Goal: Book appointment/travel/reservation

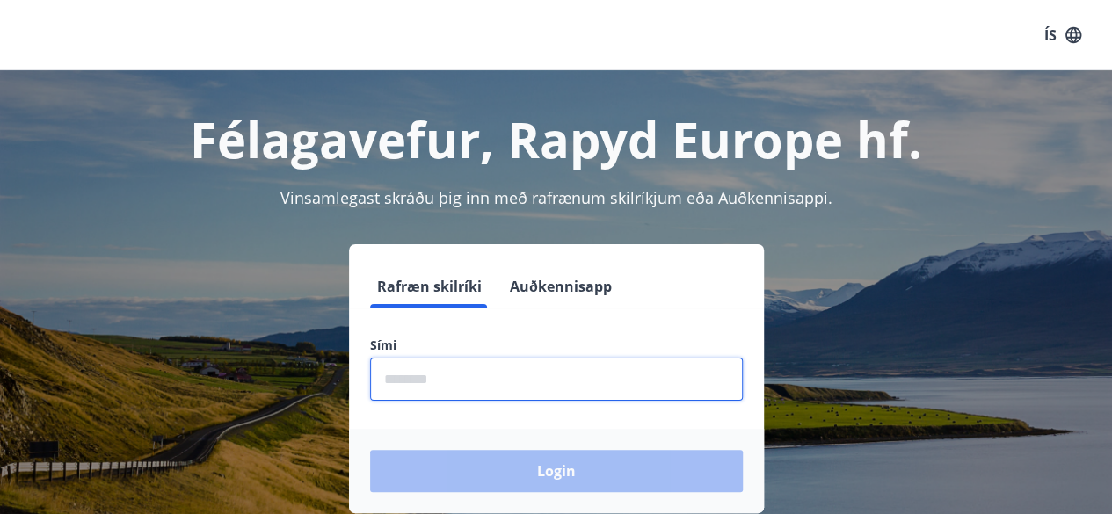
click at [424, 374] on input "phone" at bounding box center [556, 379] width 373 height 43
type input "********"
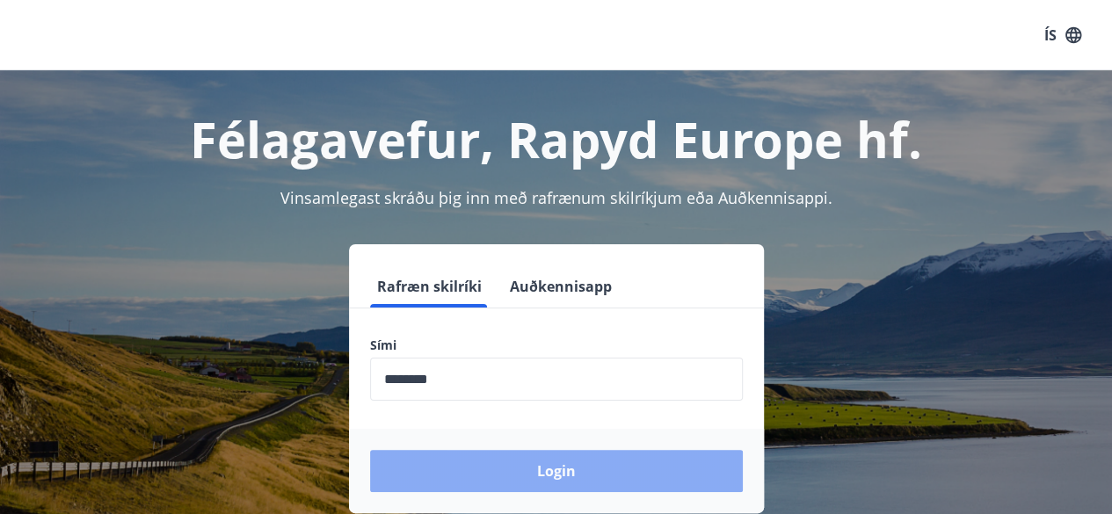
click at [522, 472] on button "Login" at bounding box center [556, 471] width 373 height 42
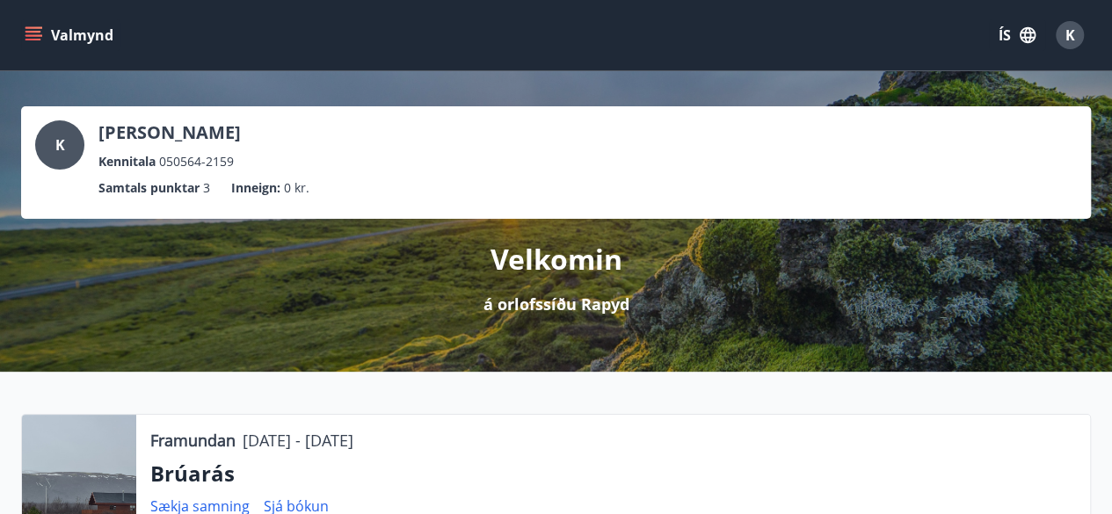
click at [31, 25] on button "Valmynd" at bounding box center [70, 35] width 99 height 32
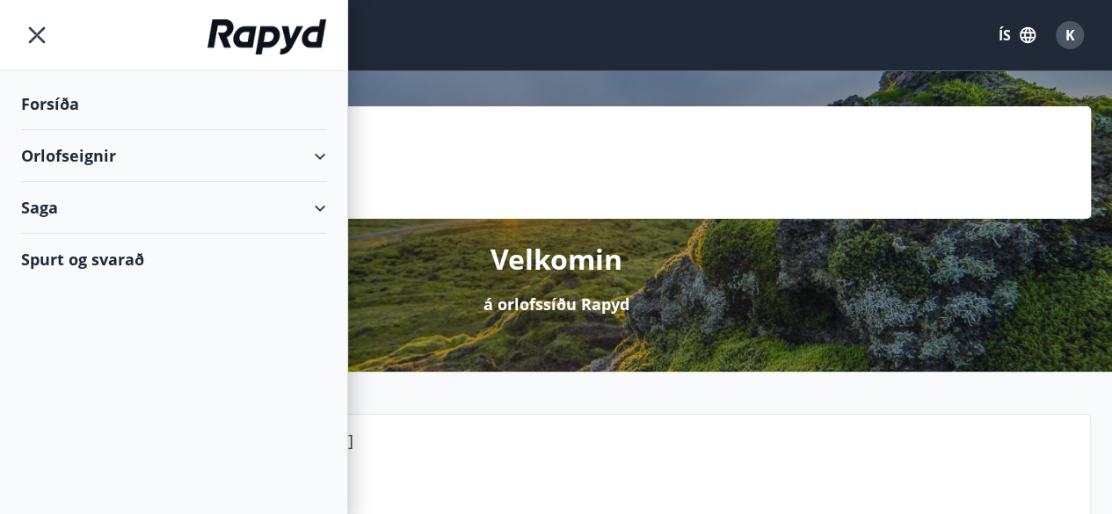
click at [91, 157] on div "Orlofseignir" at bounding box center [173, 156] width 305 height 52
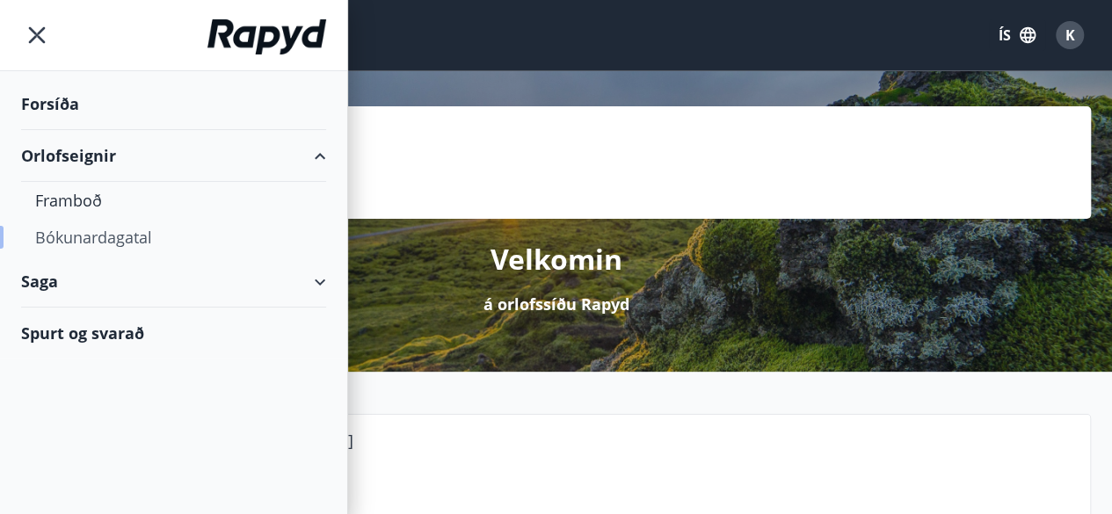
click at [90, 227] on div "Bókunardagatal" at bounding box center [173, 237] width 277 height 37
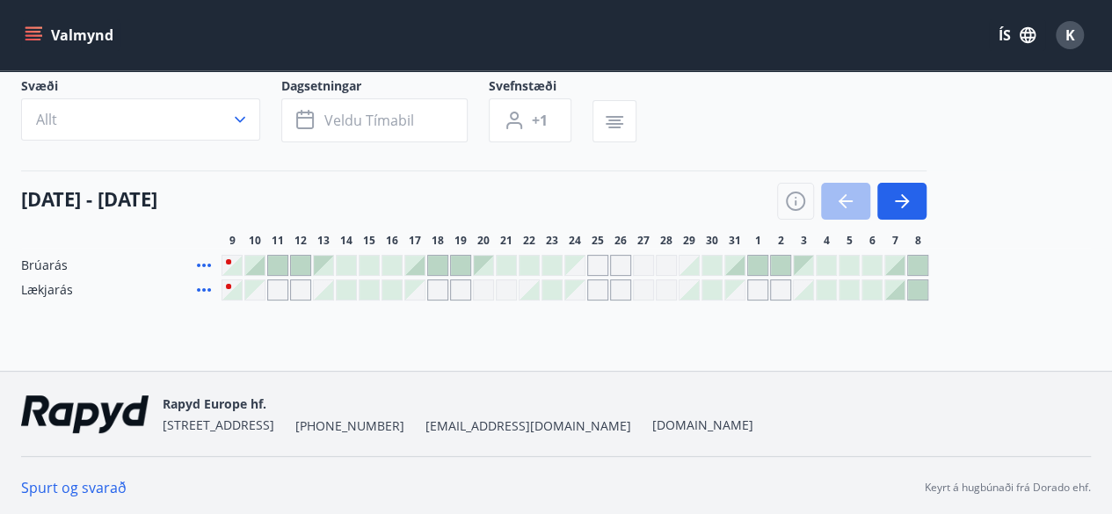
scroll to position [116, 0]
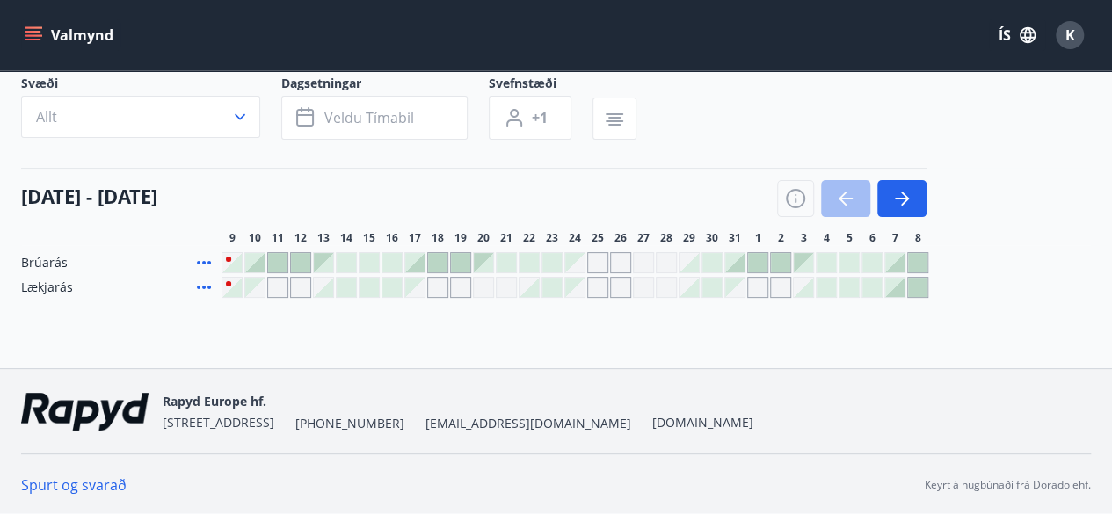
click at [574, 261] on div "Gráir dagar eru ekki bókanlegir" at bounding box center [574, 262] width 19 height 19
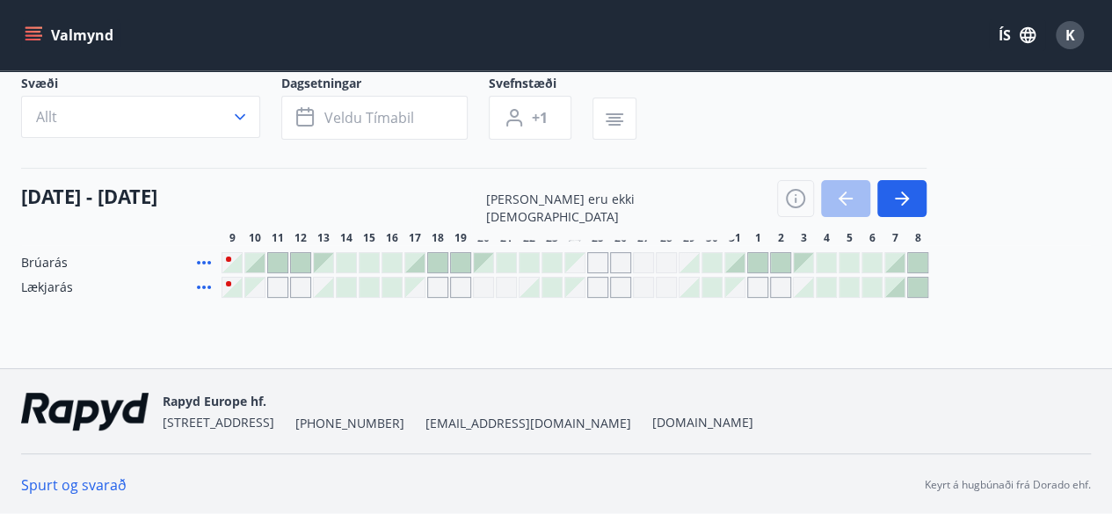
click at [705, 191] on div "09 október - 08 nóvember" at bounding box center [473, 192] width 905 height 49
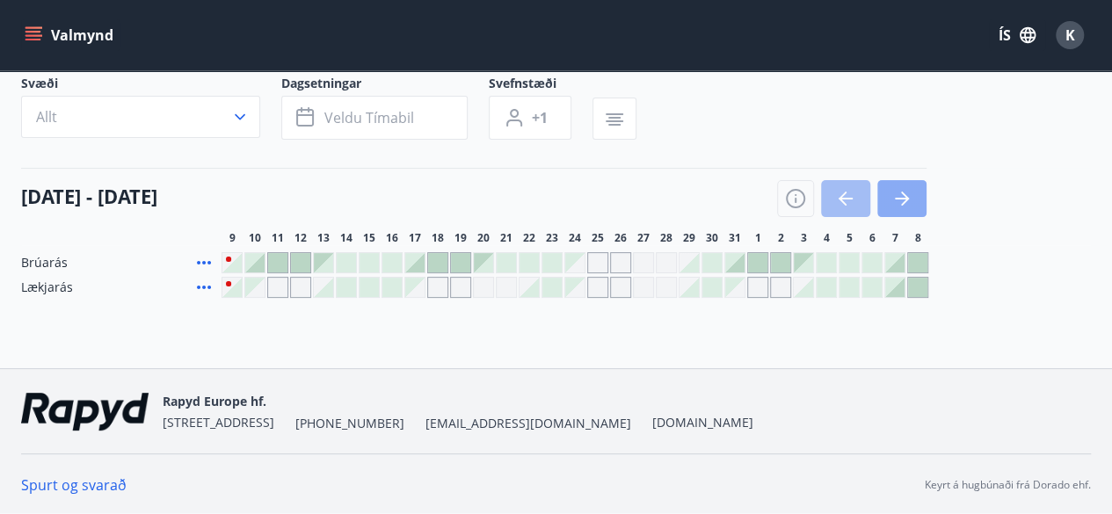
click at [901, 204] on icon "button" at bounding box center [905, 199] width 8 height 14
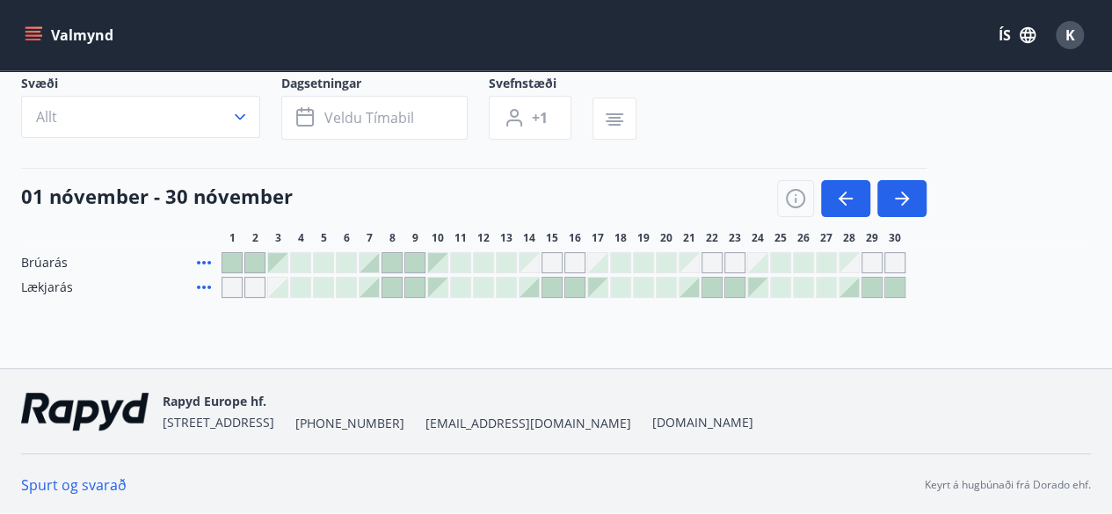
click at [779, 259] on div at bounding box center [780, 262] width 19 height 19
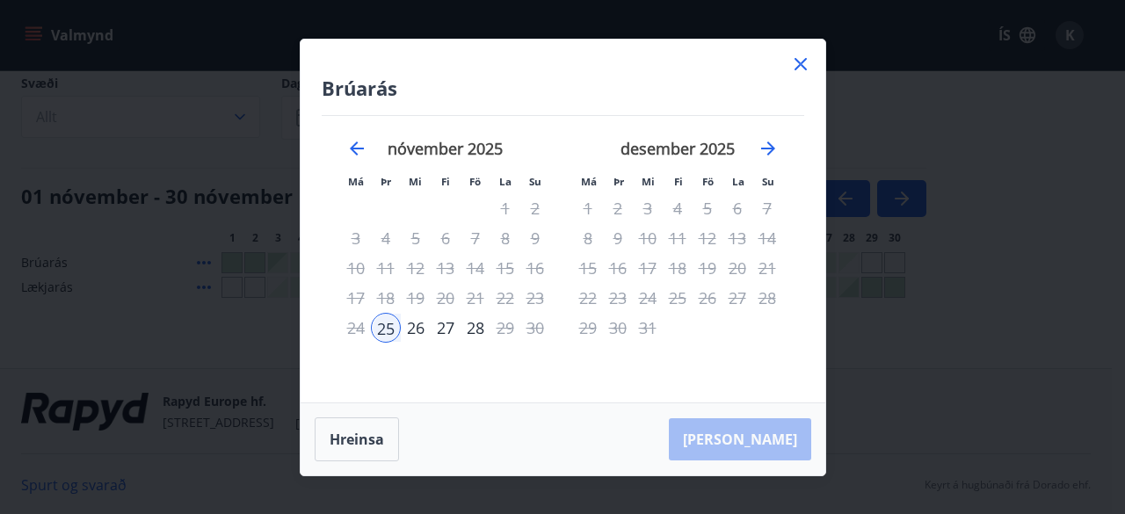
click at [801, 62] on icon at bounding box center [800, 64] width 12 height 12
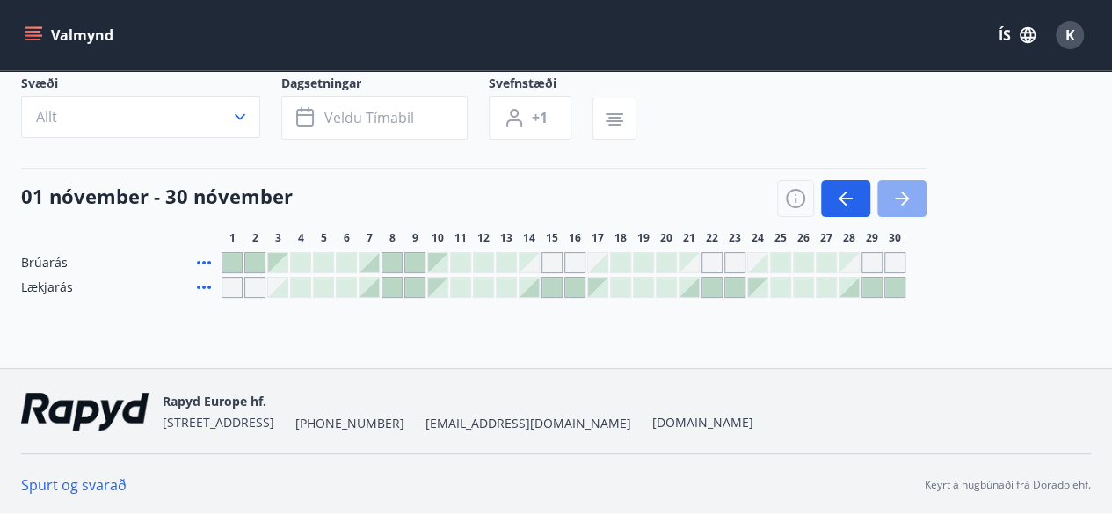
click at [907, 198] on icon "button" at bounding box center [905, 199] width 8 height 14
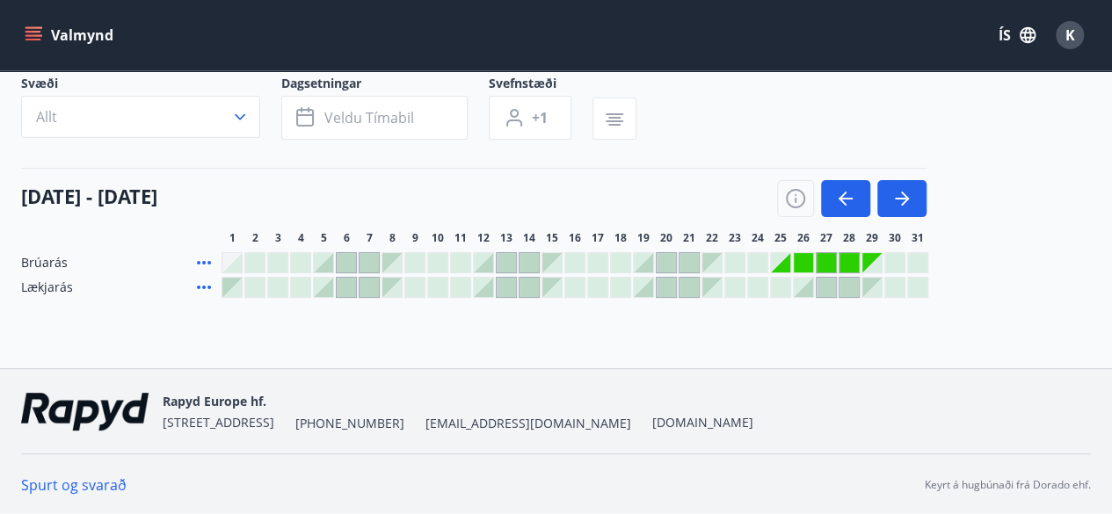
click at [309, 177] on div "01 desember - 31 desember" at bounding box center [473, 192] width 905 height 49
